Goal: Find specific page/section: Find specific page/section

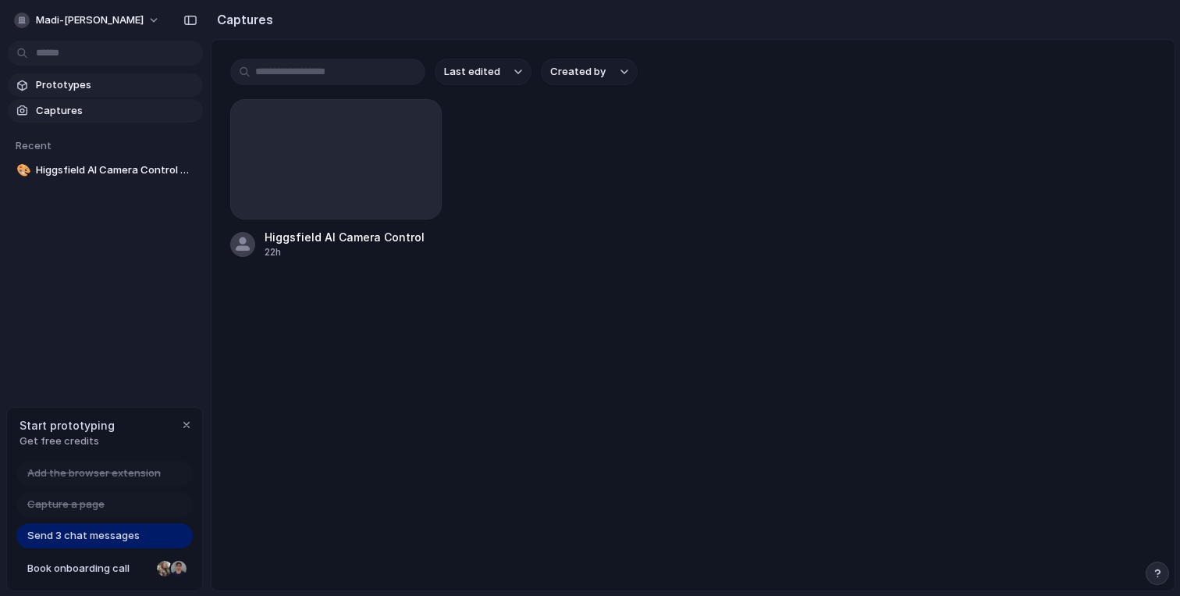
click at [109, 96] on link "Prototypes" at bounding box center [105, 84] width 195 height 23
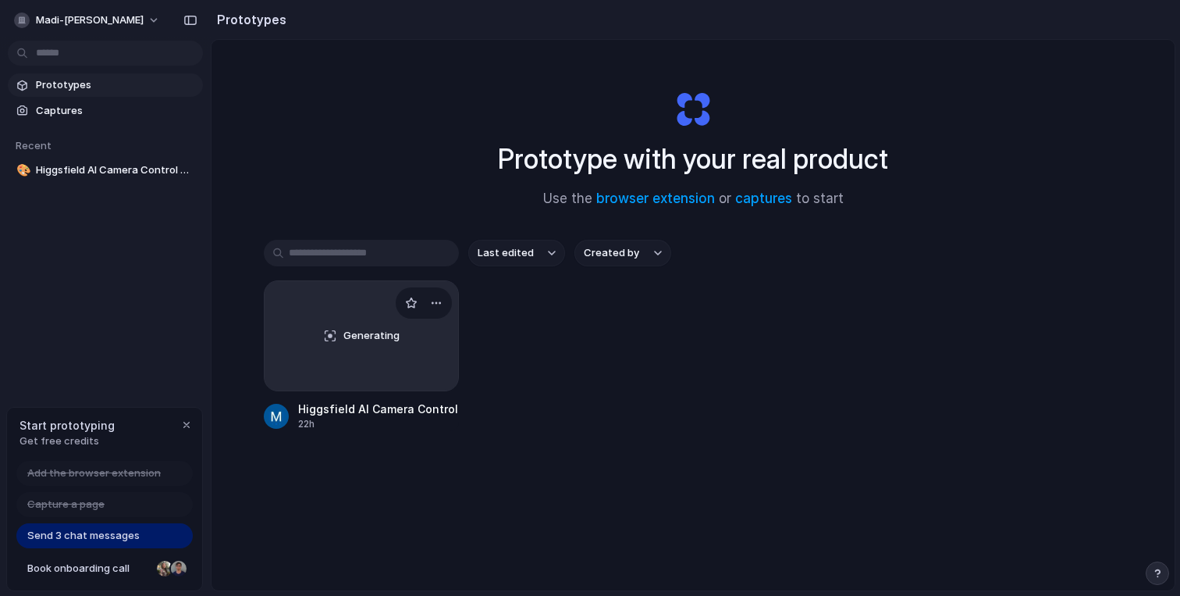
click at [387, 354] on div "Generating" at bounding box center [362, 335] width 194 height 109
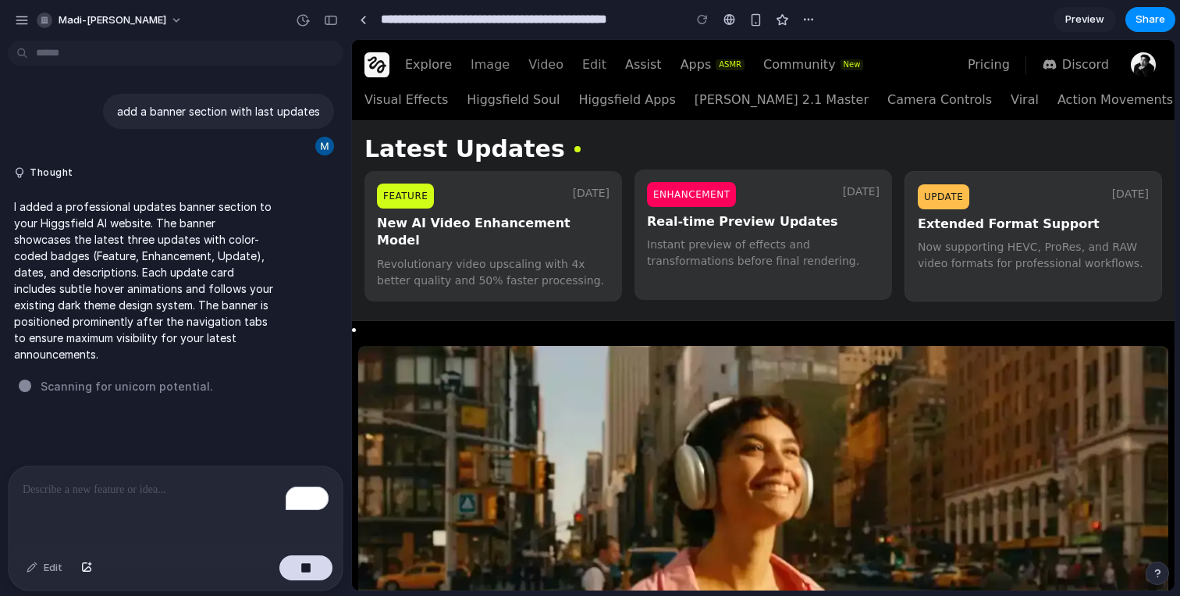
click at [742, 230] on h3 "Real-time Preview Updates" at bounding box center [763, 221] width 233 height 17
click at [1009, 202] on div "Update [DATE]" at bounding box center [1033, 194] width 233 height 25
click at [550, 223] on h3 "New AI Video Enhancement Model" at bounding box center [493, 232] width 233 height 35
click at [822, 180] on div "Enhancement [DATE] Real-time Preview Updates Instant preview of effects and tra…" at bounding box center [764, 234] width 258 height 130
click at [941, 190] on span "Update" at bounding box center [943, 194] width 52 height 25
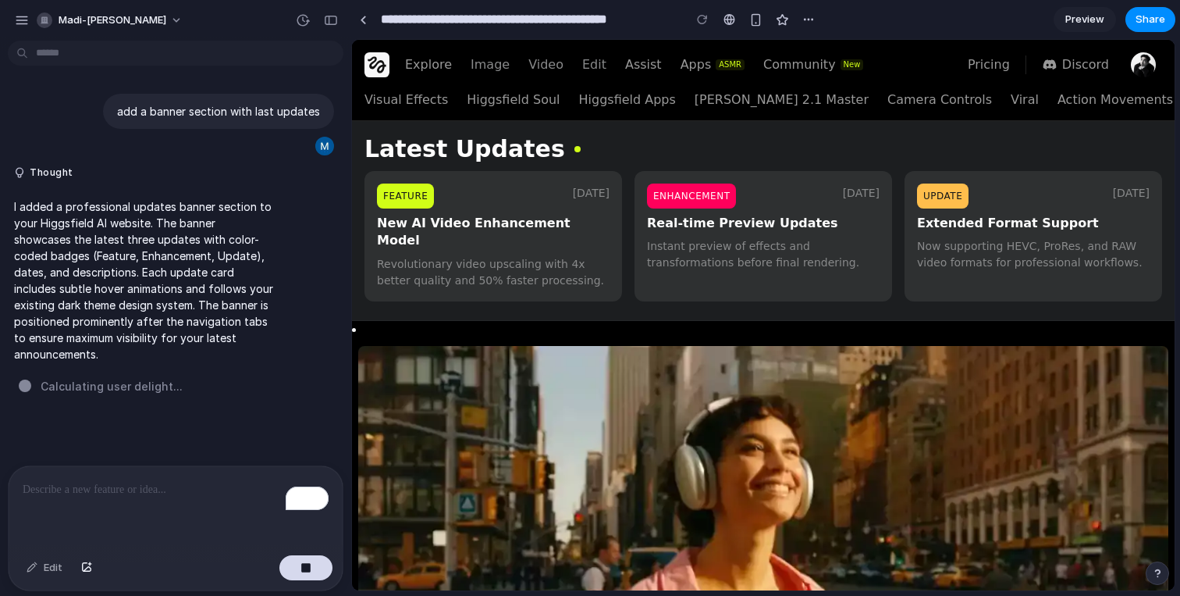
click at [1091, 23] on span "Preview" at bounding box center [1085, 20] width 39 height 16
